Goal: Task Accomplishment & Management: Manage account settings

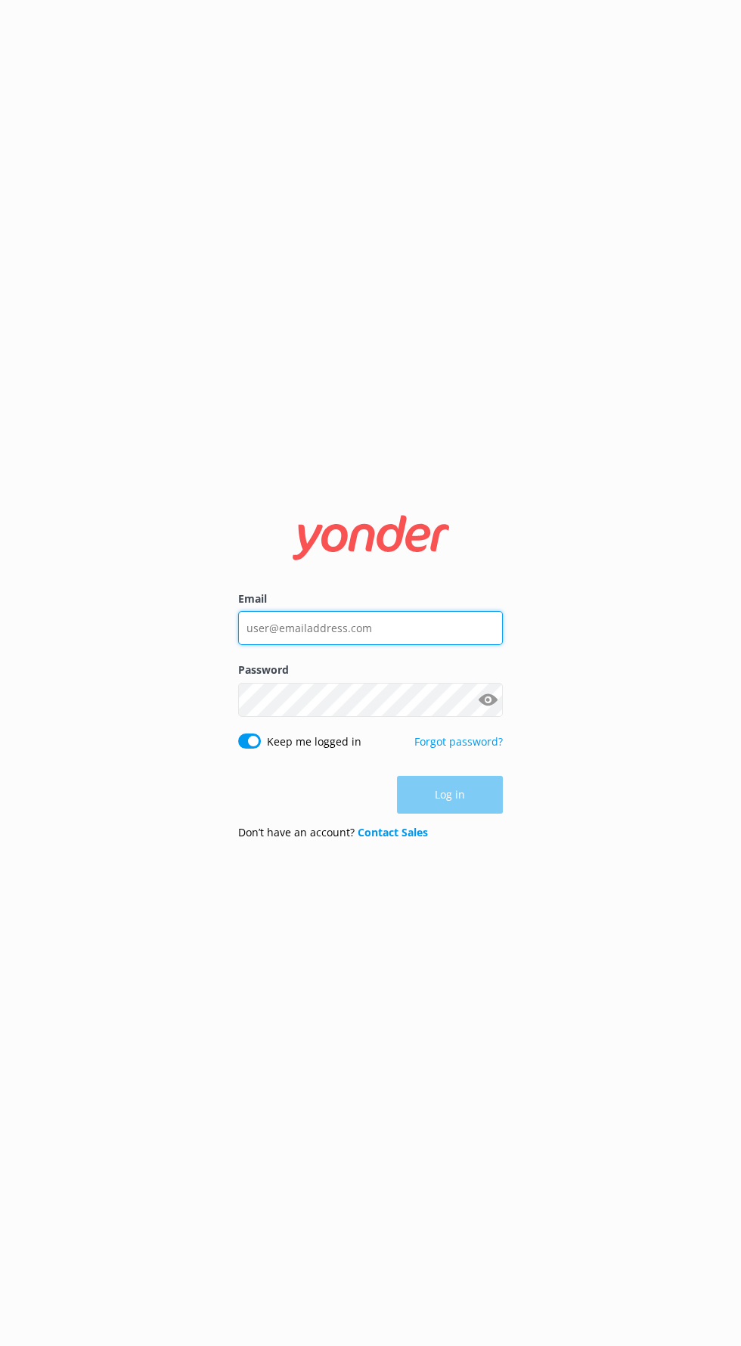
click at [402, 645] on input "Email" at bounding box center [370, 628] width 265 height 34
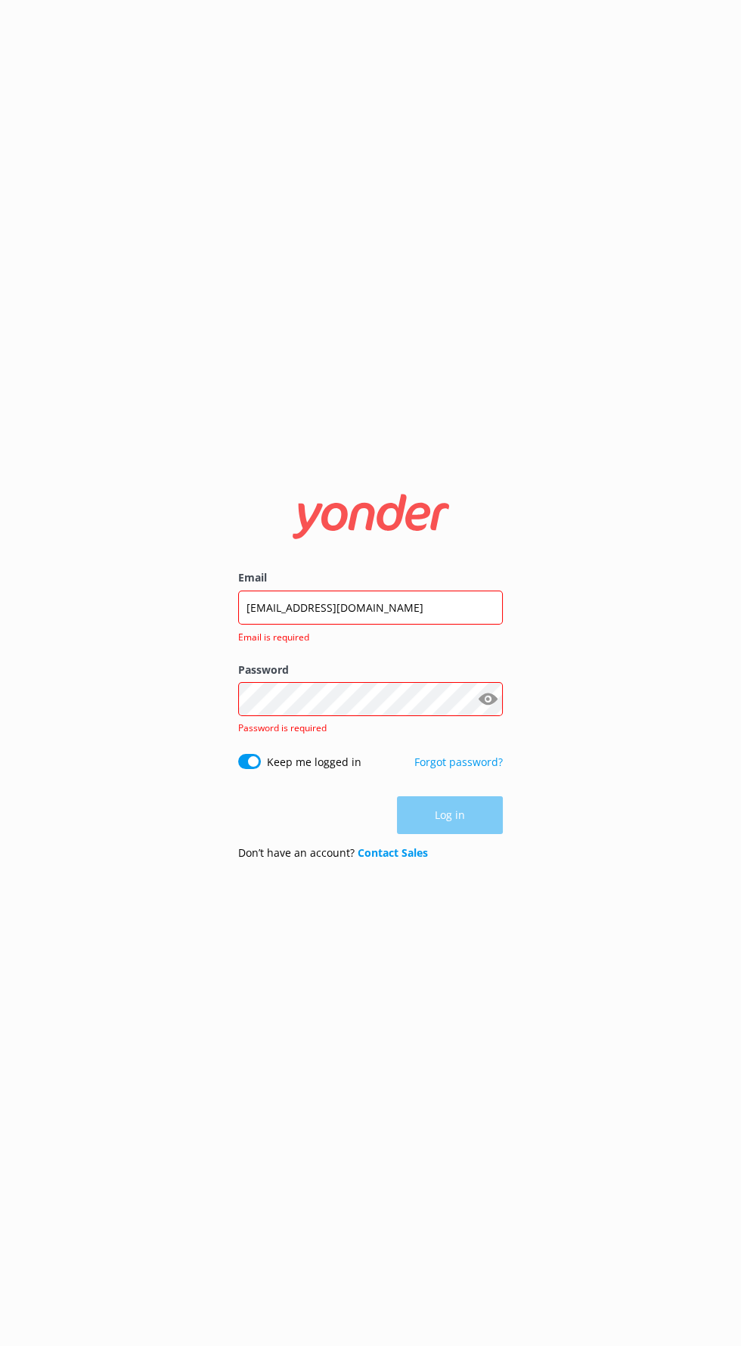
click button "Log in" at bounding box center [450, 816] width 106 height 38
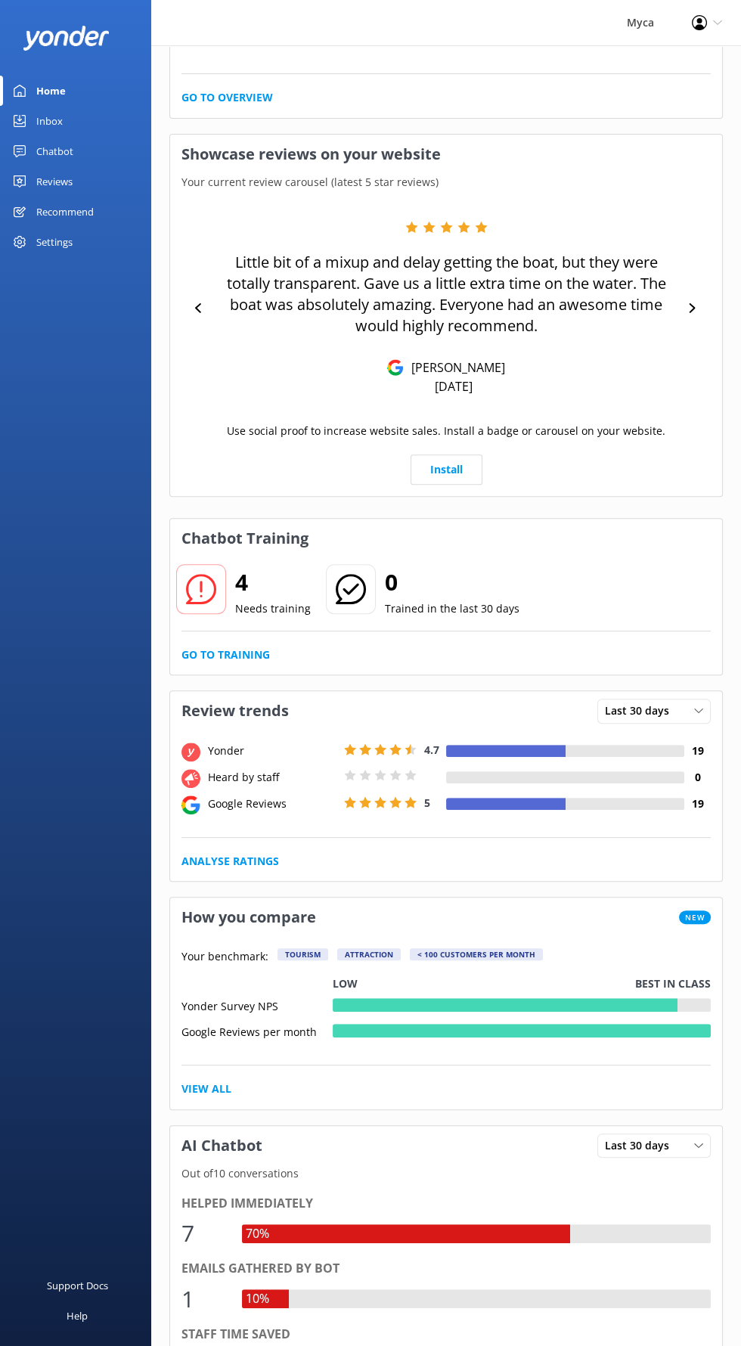
scroll to position [716, 0]
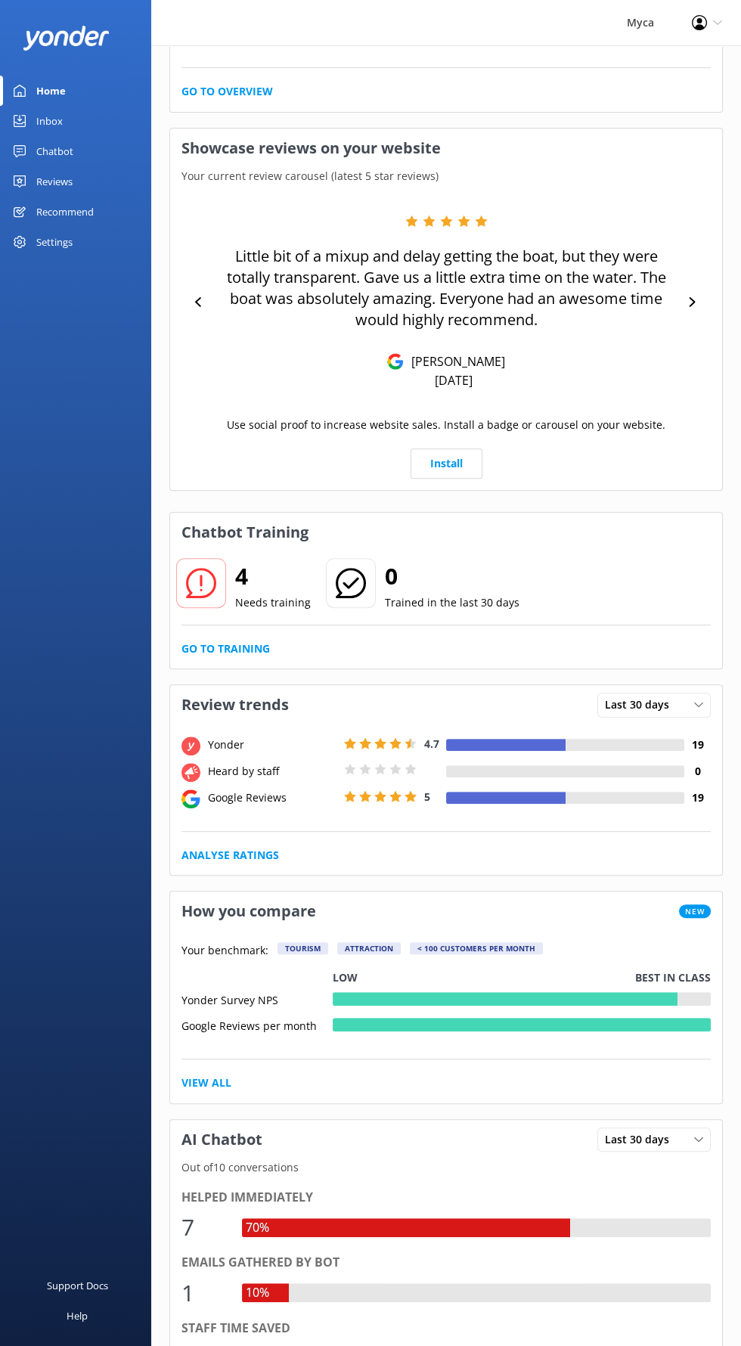
click at [66, 183] on div "Reviews" at bounding box center [54, 181] width 36 height 30
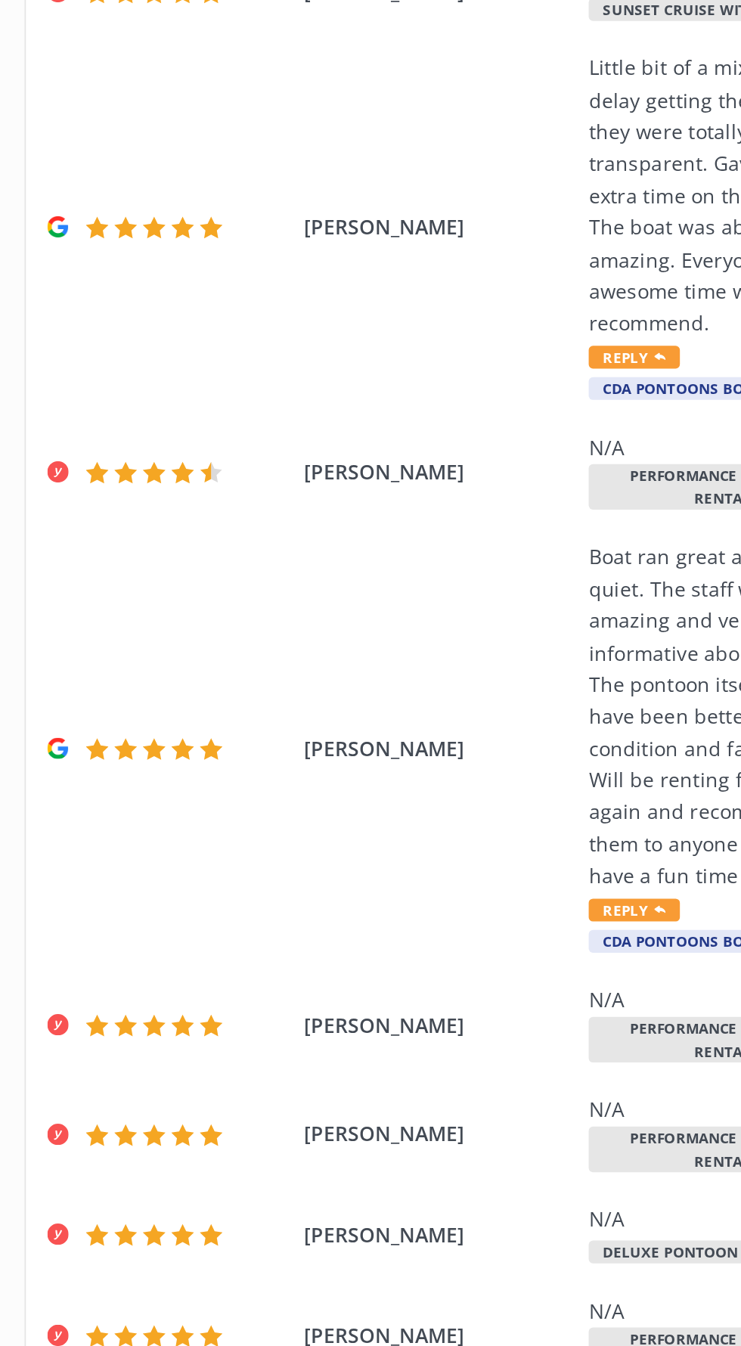
scroll to position [1, 0]
